Goal: Complete application form

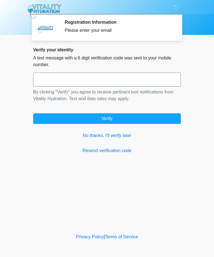
click at [115, 134] on link "No thanks, I'll verify later" at bounding box center [107, 135] width 148 height 7
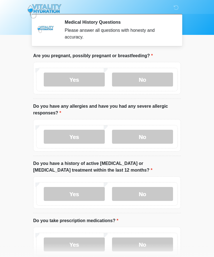
click at [160, 80] on label "No" at bounding box center [142, 80] width 61 height 14
click at [158, 139] on label "No" at bounding box center [142, 137] width 61 height 14
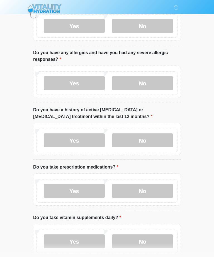
scroll to position [68, 0]
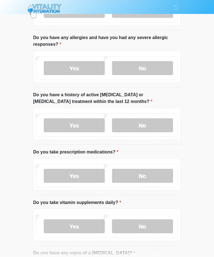
click at [164, 130] on label "No" at bounding box center [142, 126] width 61 height 14
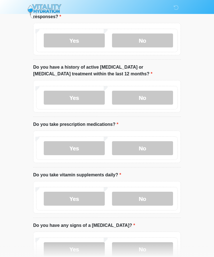
scroll to position [111, 0]
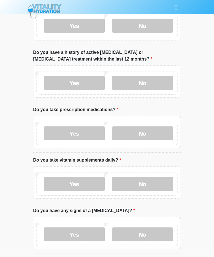
click at [156, 136] on label "No" at bounding box center [142, 133] width 61 height 14
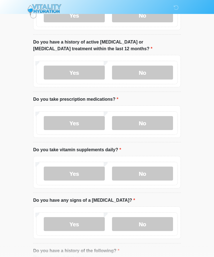
scroll to position [127, 0]
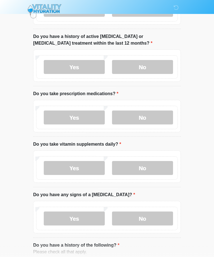
click at [162, 165] on label "No" at bounding box center [142, 168] width 61 height 14
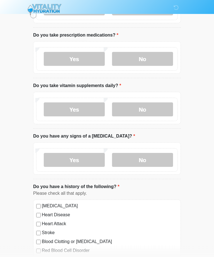
click at [164, 161] on label "No" at bounding box center [142, 160] width 61 height 14
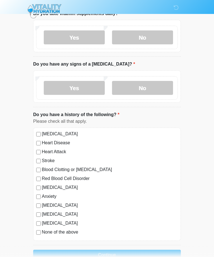
scroll to position [272, 0]
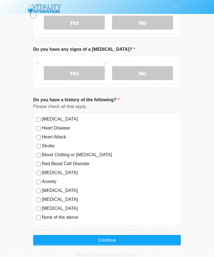
click at [60, 219] on label "None of the above" at bounding box center [110, 217] width 136 height 7
click at [148, 239] on button "Continue" at bounding box center [107, 240] width 148 height 11
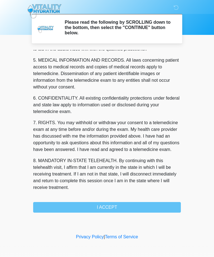
scroll to position [178, 0]
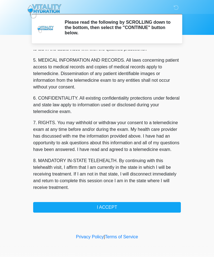
click at [149, 209] on button "I ACCEPT" at bounding box center [107, 207] width 148 height 11
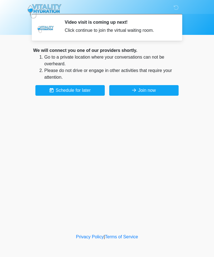
click at [159, 93] on button "Join now" at bounding box center [144, 90] width 70 height 11
